Goal: Communication & Community: Participate in discussion

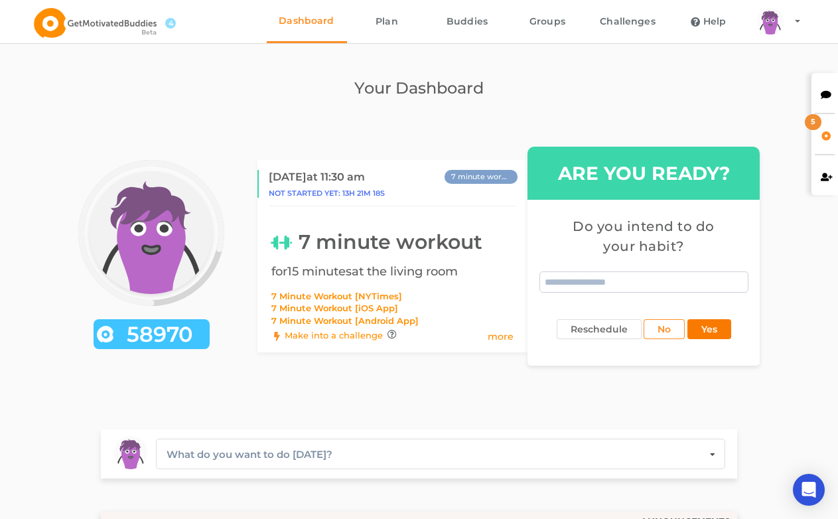
click at [724, 326] on button "Yes" at bounding box center [709, 329] width 44 height 20
click at [819, 132] on div "5" at bounding box center [824, 134] width 27 height 40
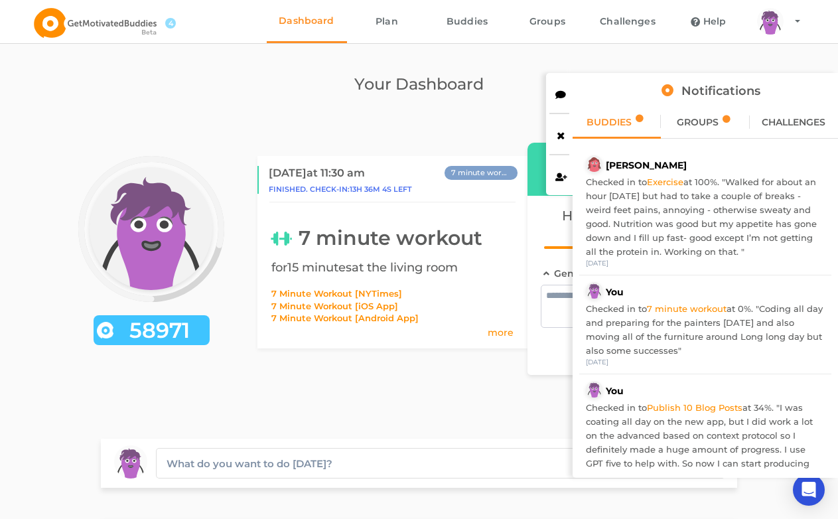
click at [568, 100] on div at bounding box center [559, 93] width 27 height 40
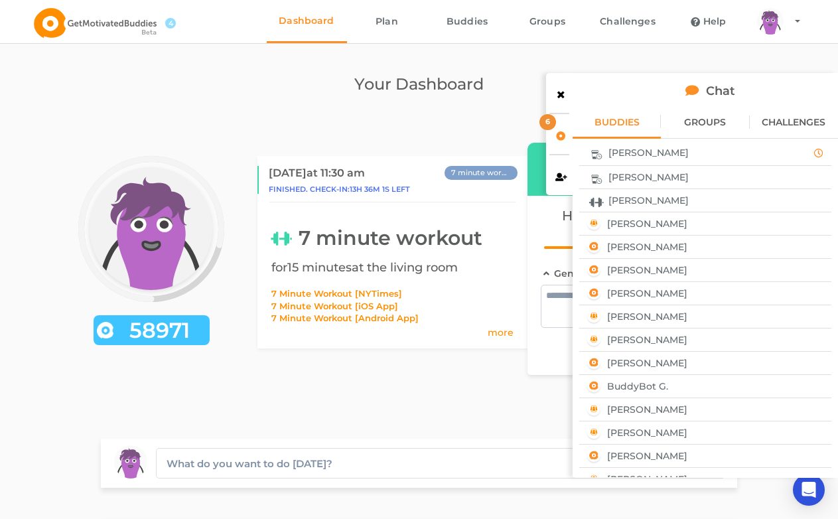
click at [667, 199] on div "[PERSON_NAME]" at bounding box center [705, 200] width 243 height 17
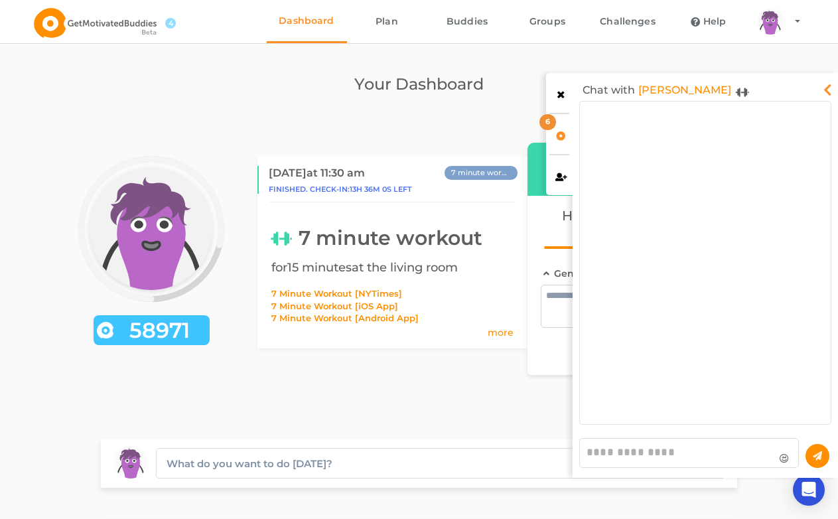
scroll to position [316, 244]
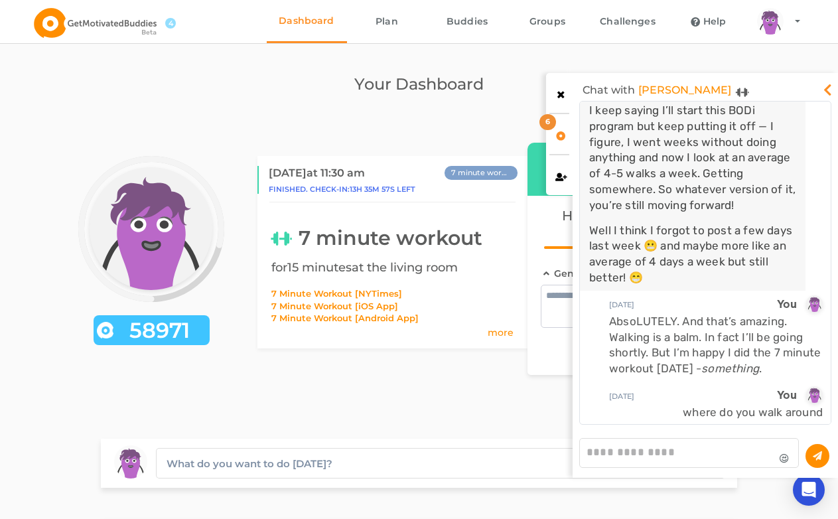
click at [824, 92] on icon at bounding box center [828, 86] width 16 height 13
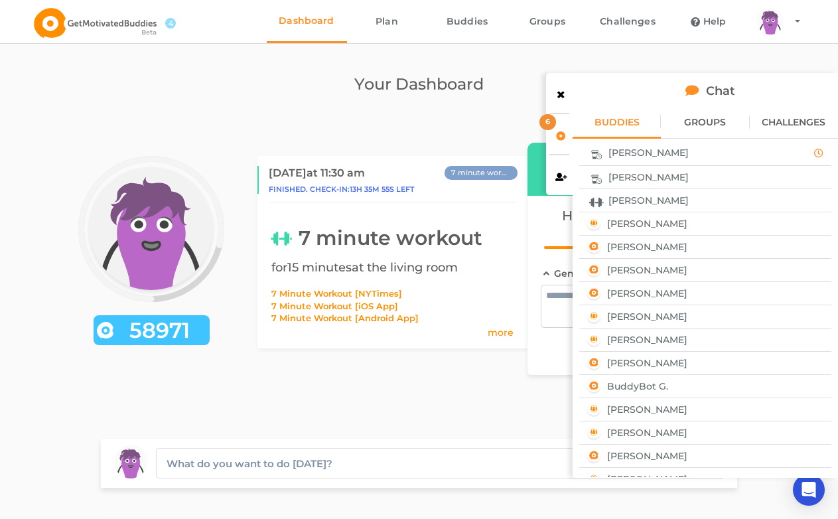
click at [665, 203] on div "[PERSON_NAME]" at bounding box center [705, 200] width 243 height 17
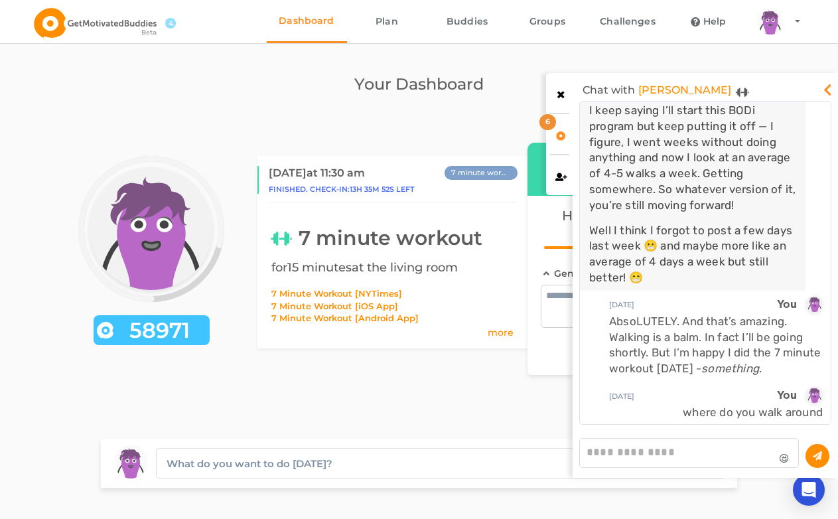
click at [565, 101] on div at bounding box center [559, 93] width 27 height 40
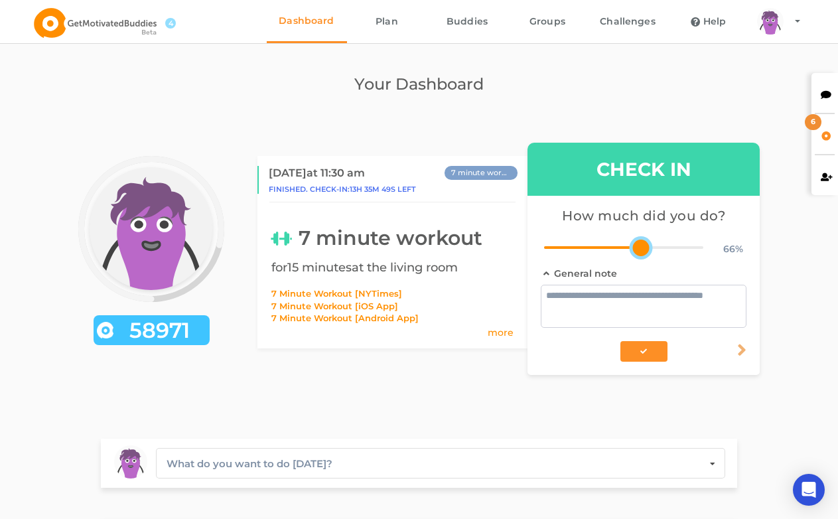
drag, startPoint x: 618, startPoint y: 244, endPoint x: 654, endPoint y: 246, distance: 35.9
click at [654, 246] on div at bounding box center [623, 247] width 159 height 9
click at [625, 305] on textarea at bounding box center [644, 306] width 206 height 43
type textarea "**********"
